Goal: Task Accomplishment & Management: Use online tool/utility

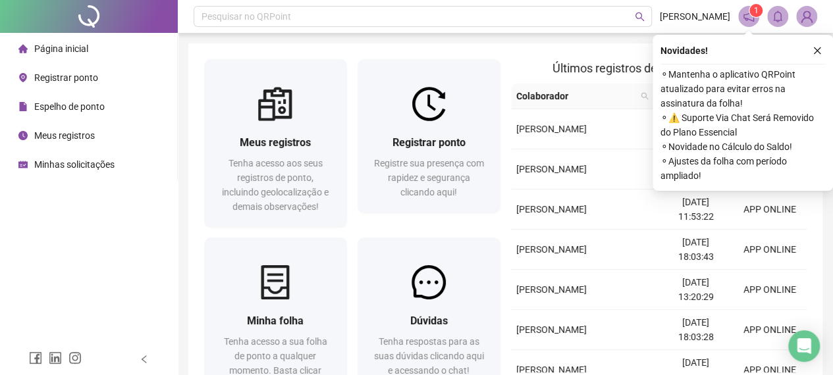
click at [817, 51] on icon "close" at bounding box center [816, 50] width 7 height 7
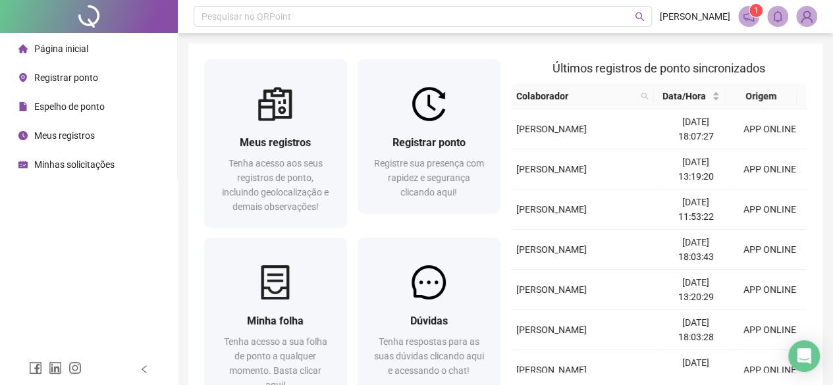
click at [80, 80] on span "Registrar ponto" at bounding box center [66, 77] width 64 height 11
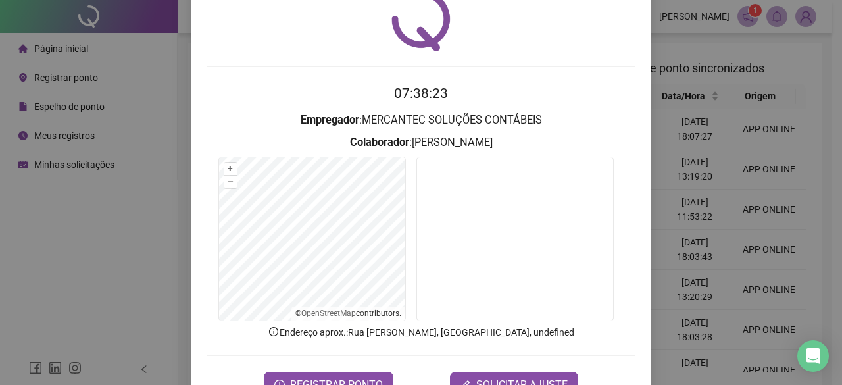
scroll to position [99, 0]
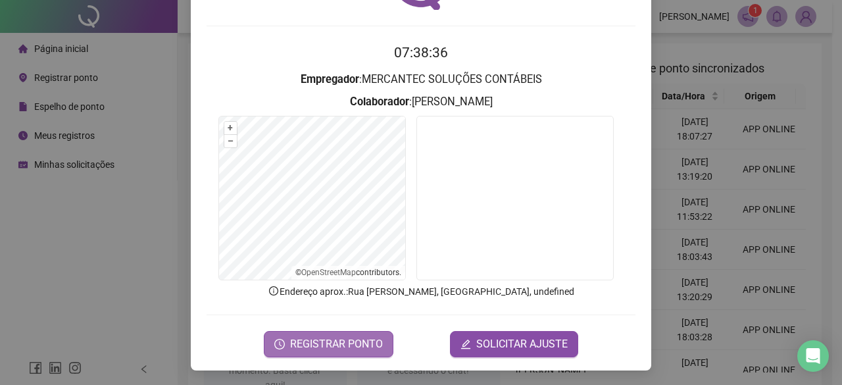
click at [322, 350] on span "REGISTRAR PONTO" at bounding box center [336, 344] width 93 height 16
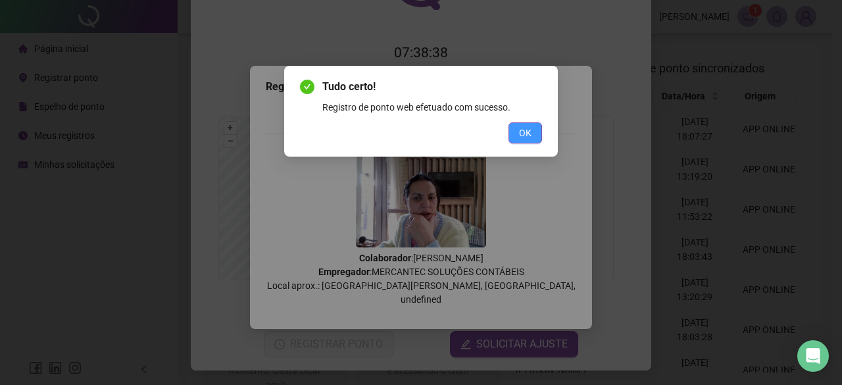
click at [524, 132] on span "OK" at bounding box center [525, 133] width 13 height 14
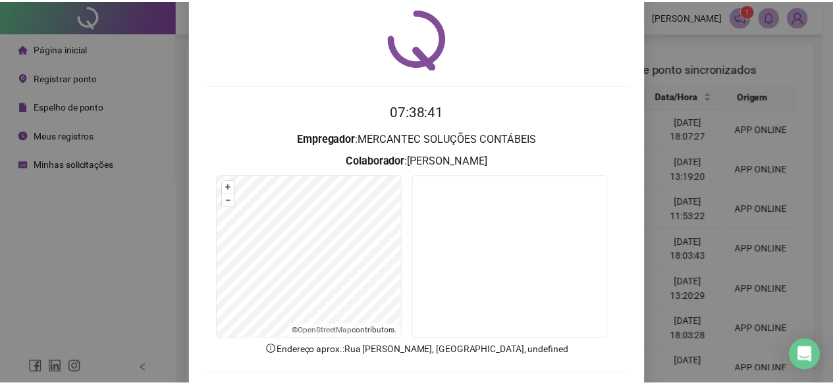
scroll to position [0, 0]
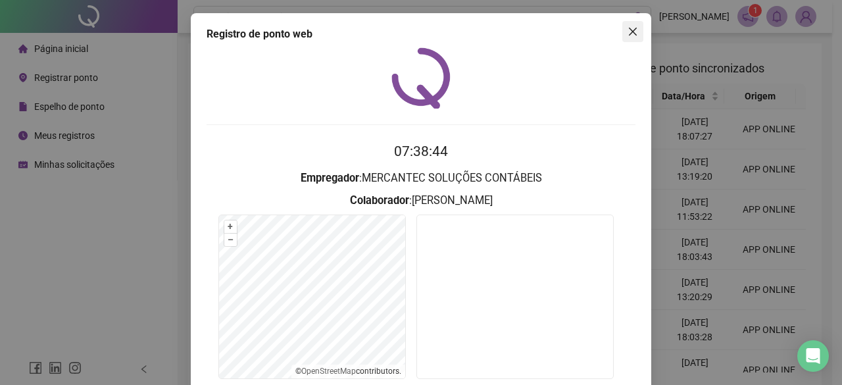
click at [632, 32] on icon "close" at bounding box center [633, 31] width 11 height 11
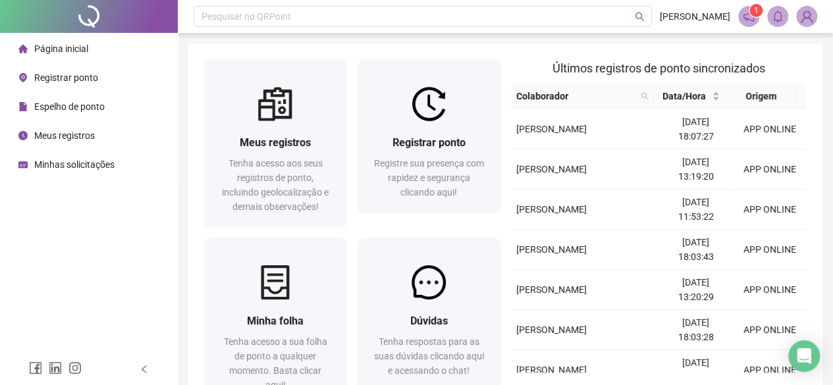
click at [90, 113] on div "Espelho de ponto" at bounding box center [61, 106] width 86 height 26
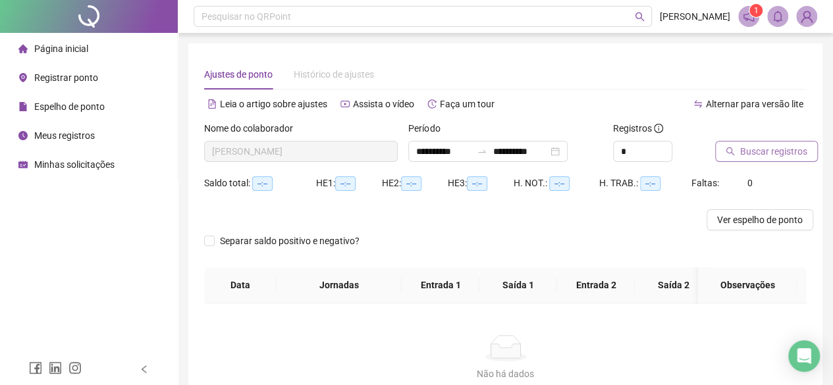
click at [759, 153] on span "Buscar registros" at bounding box center [773, 151] width 67 height 14
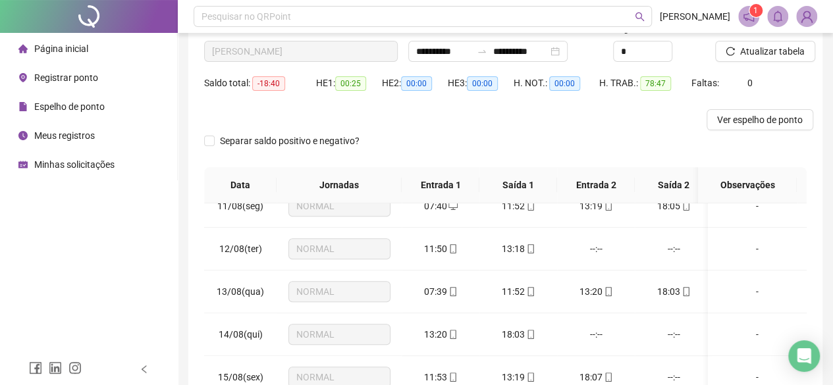
scroll to position [54, 0]
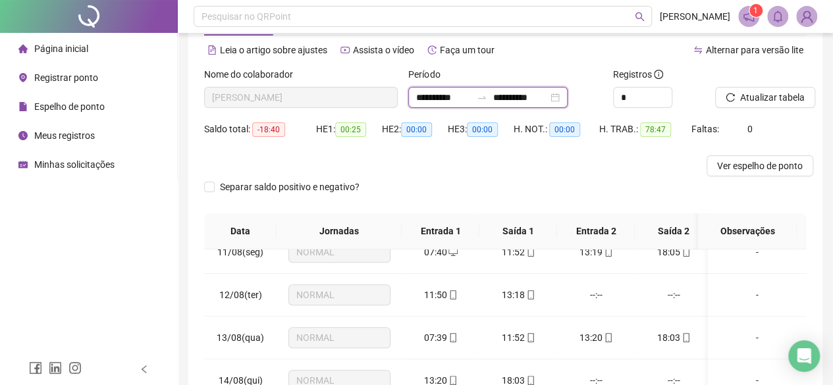
click at [526, 102] on input "**********" at bounding box center [519, 97] width 55 height 14
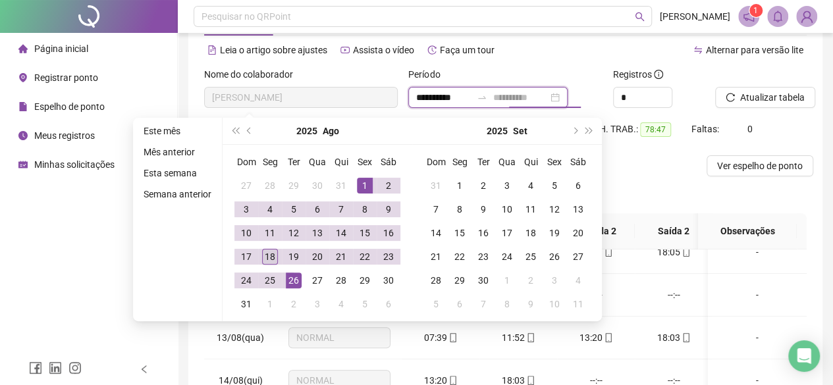
type input "**********"
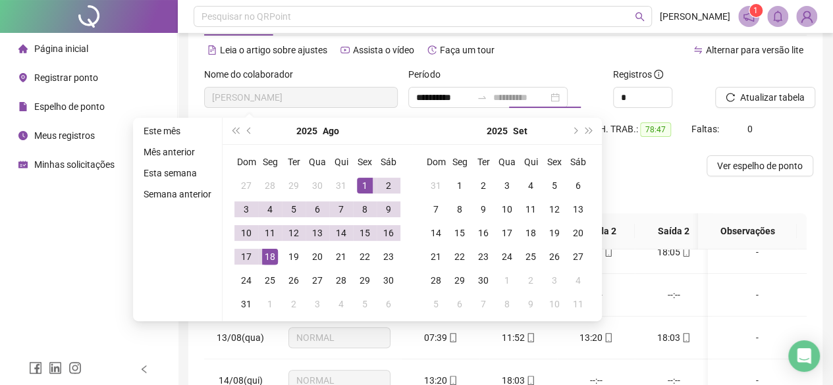
click at [273, 257] on div "18" at bounding box center [270, 257] width 16 height 16
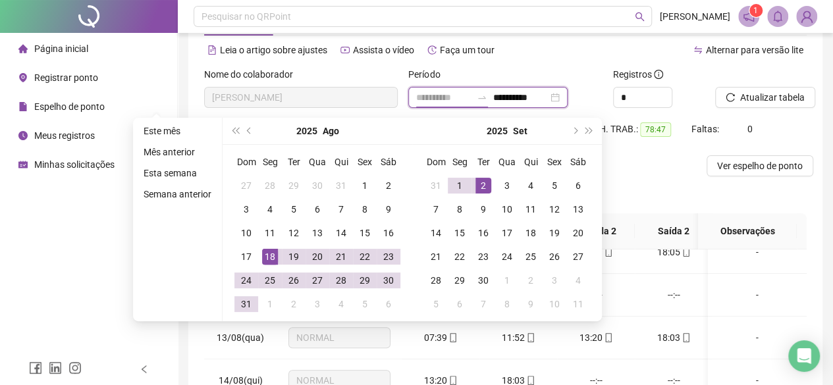
type input "**********"
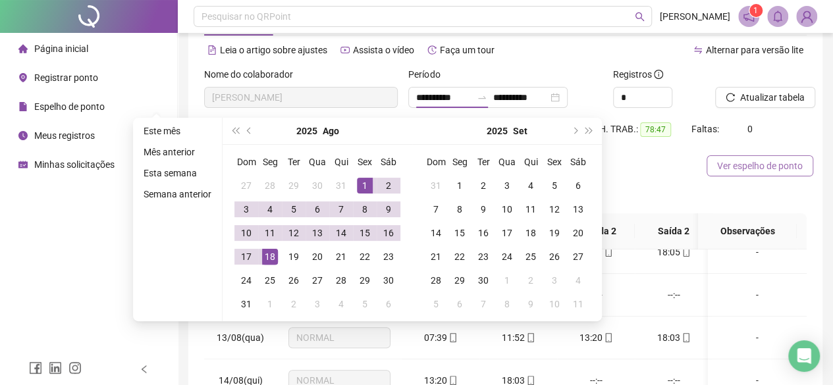
click at [769, 164] on span "Ver espelho de ponto" at bounding box center [760, 166] width 86 height 14
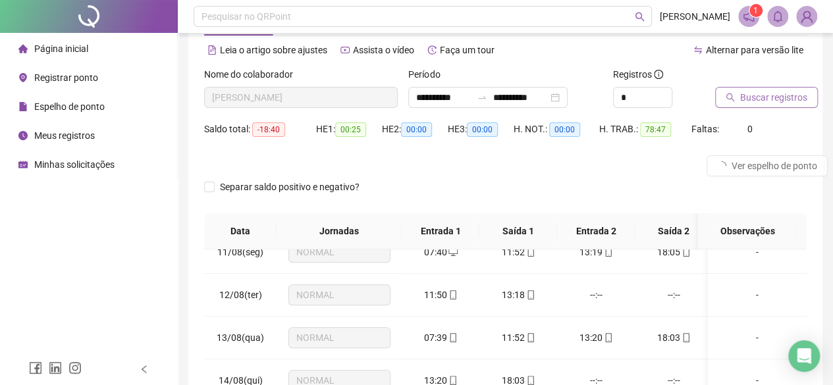
click at [761, 97] on span "Buscar registros" at bounding box center [773, 97] width 67 height 14
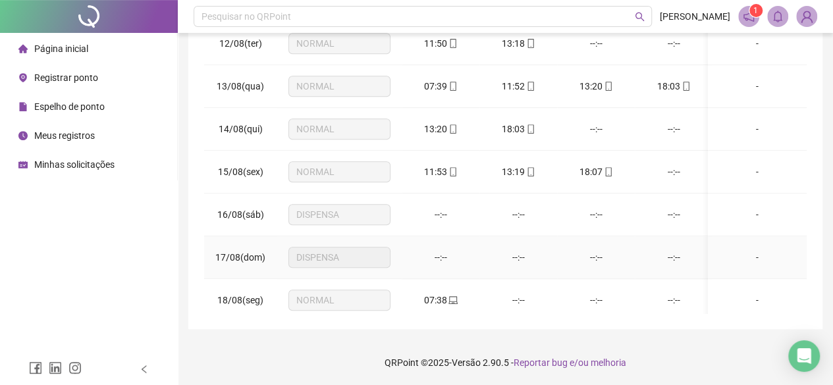
scroll to position [495, 0]
